Goal: Navigation & Orientation: Find specific page/section

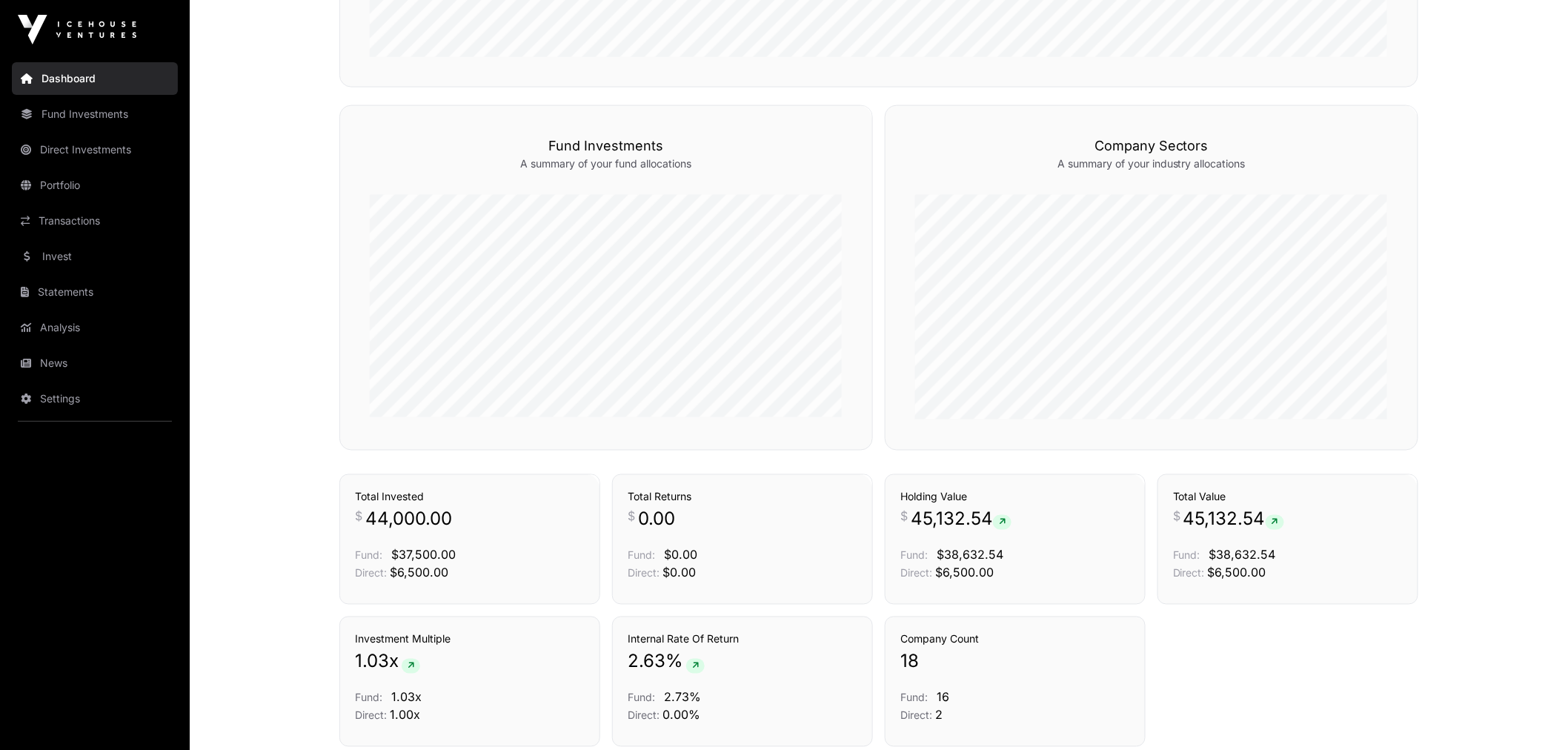
scroll to position [824, 0]
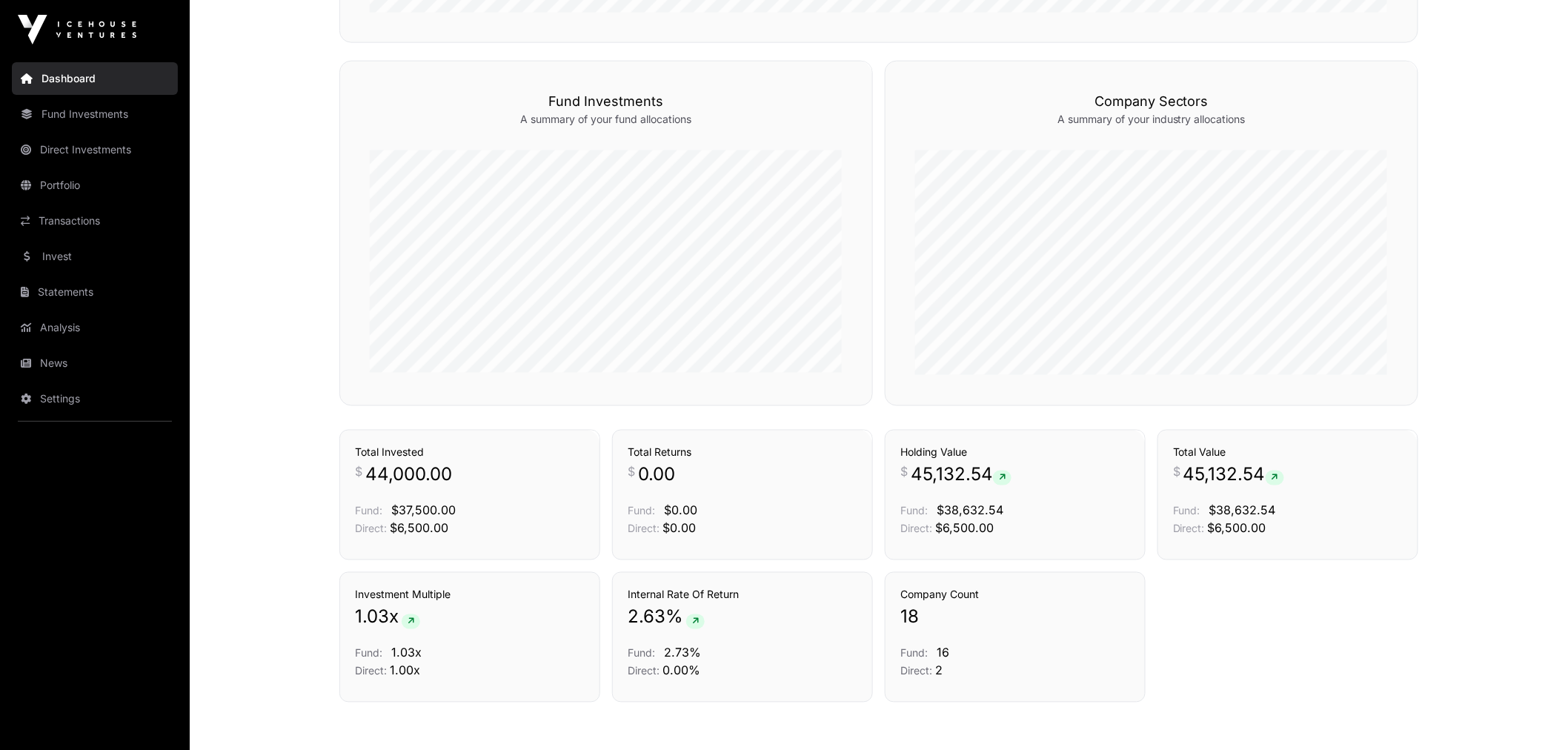
click at [78, 178] on link "Portfolio" at bounding box center [95, 184] width 166 height 33
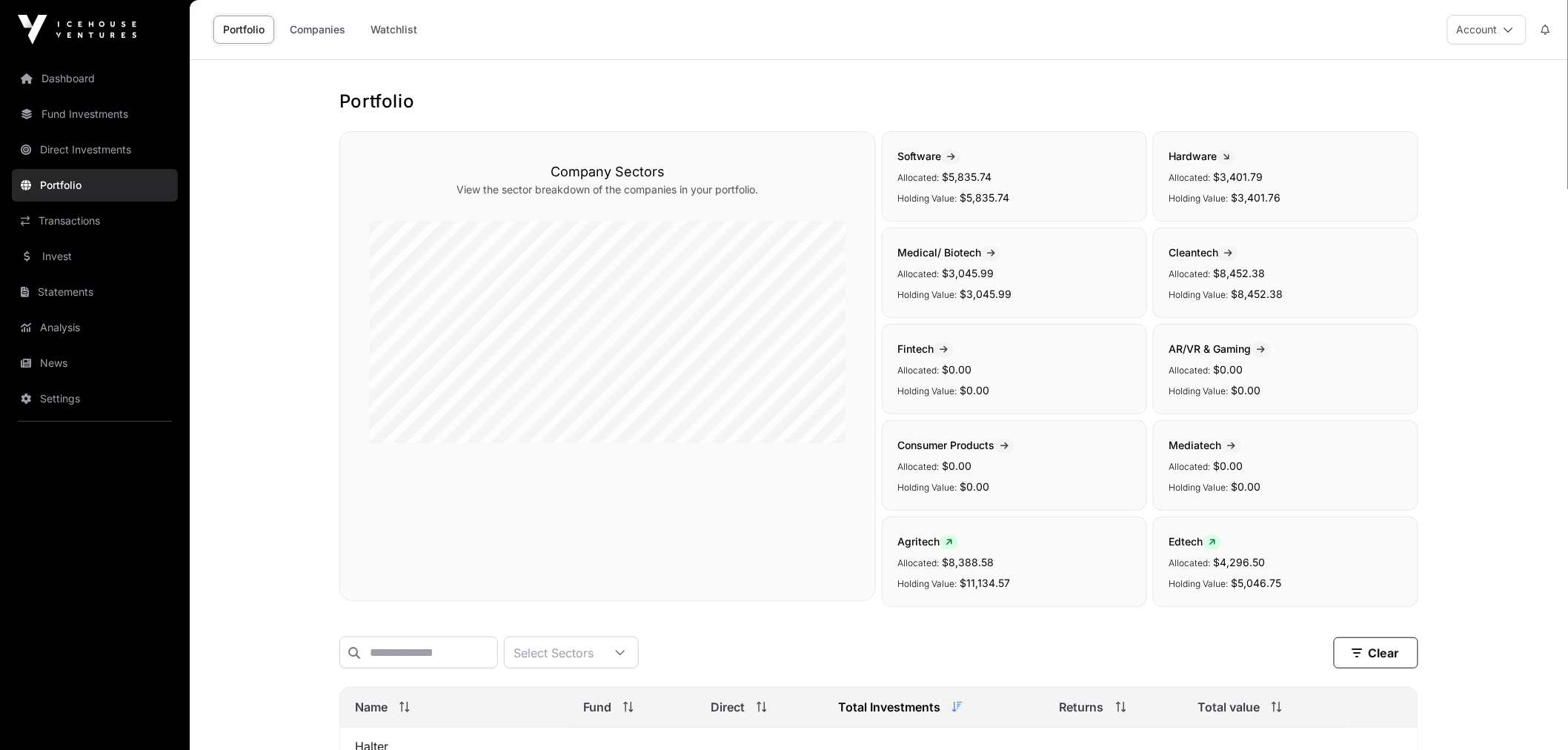
click at [375, 34] on link "Watchlist" at bounding box center [394, 30] width 66 height 28
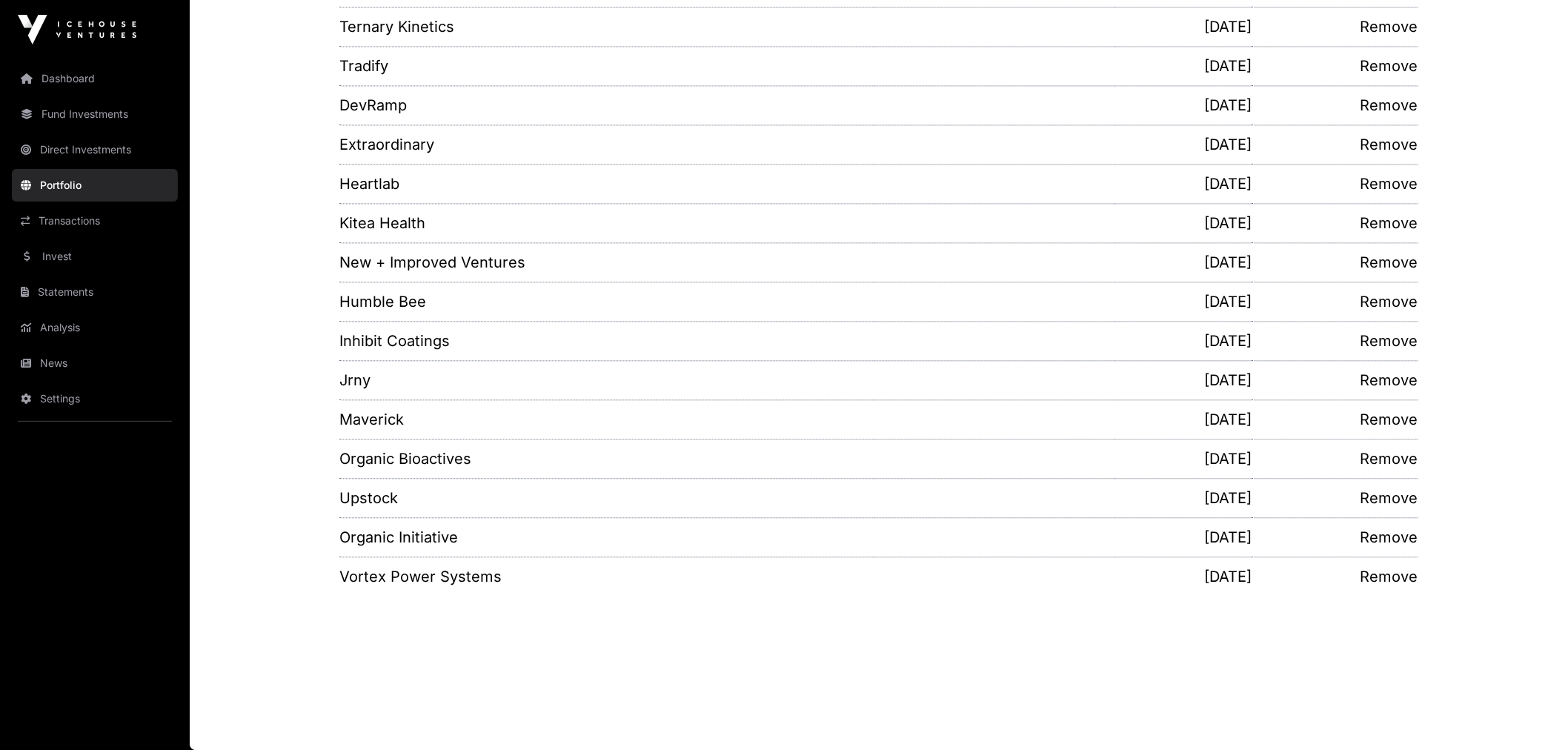
scroll to position [1240, 0]
click at [82, 250] on link "Invest" at bounding box center [95, 256] width 166 height 33
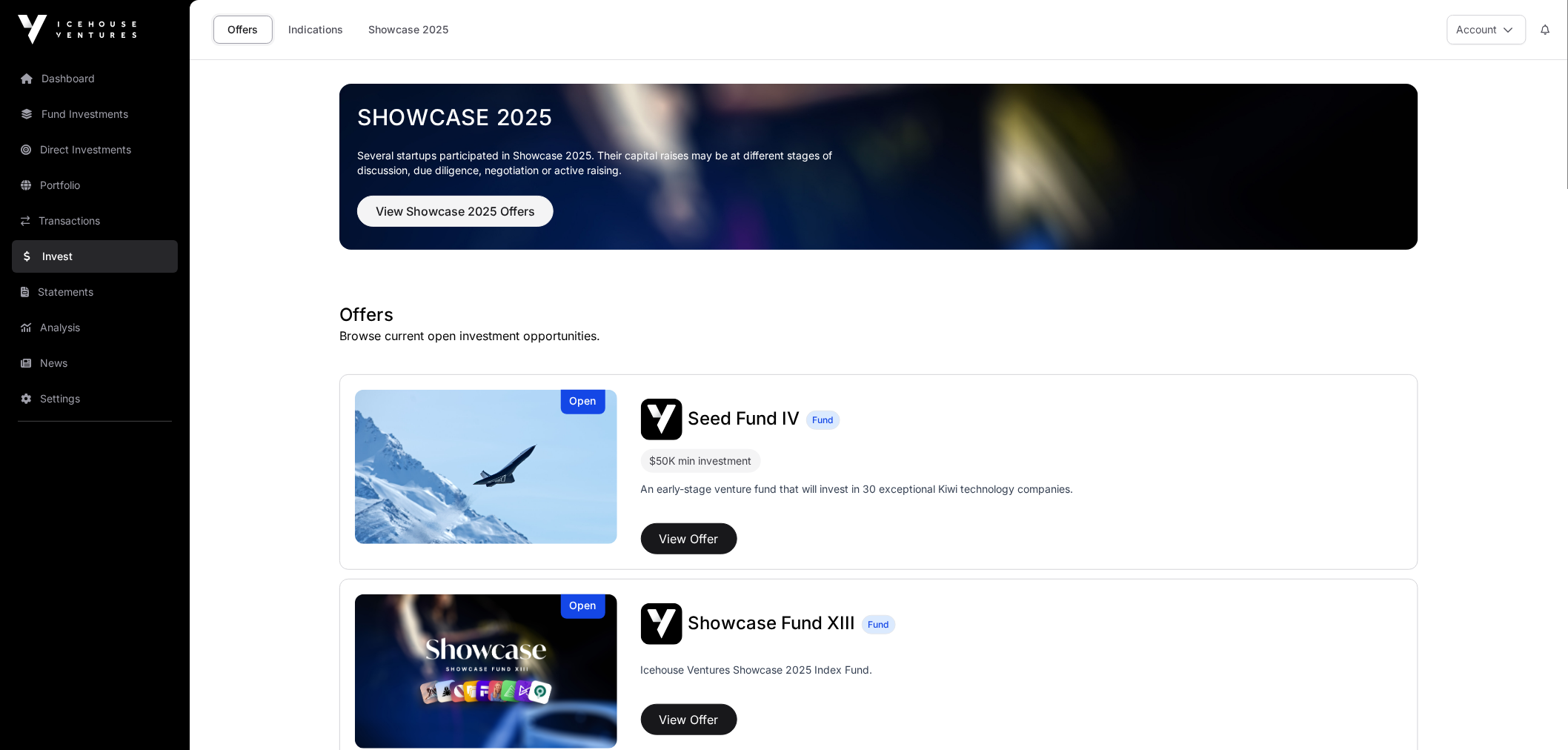
click at [331, 35] on link "Indications" at bounding box center [316, 30] width 74 height 28
